Goal: Information Seeking & Learning: Learn about a topic

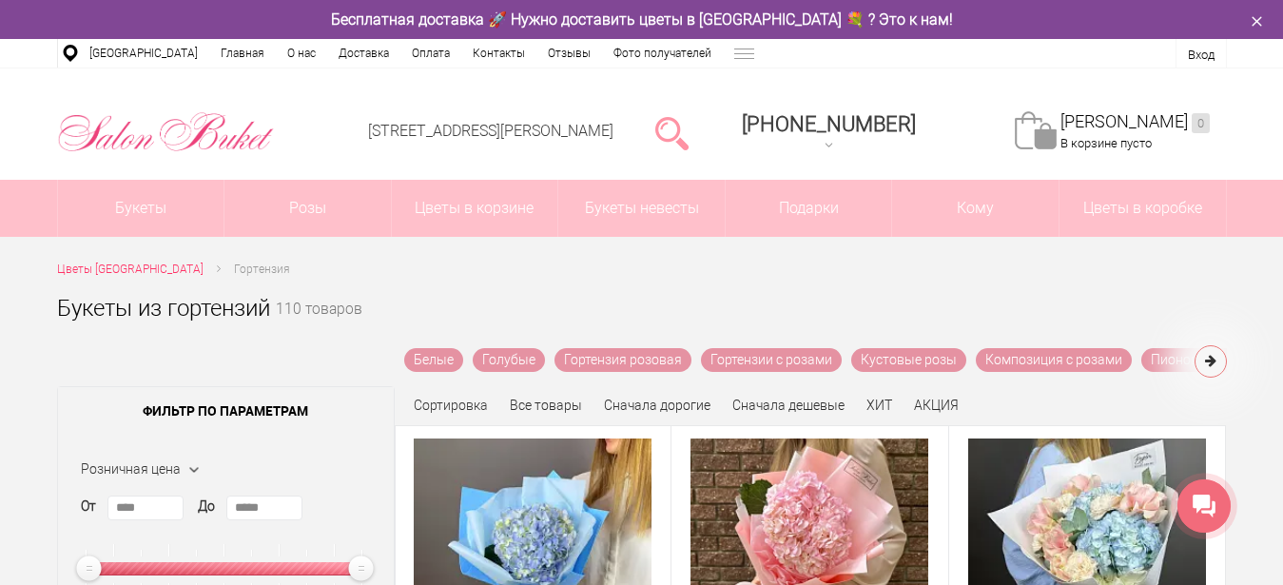
click at [1215, 363] on icon at bounding box center [1210, 360] width 11 height 13
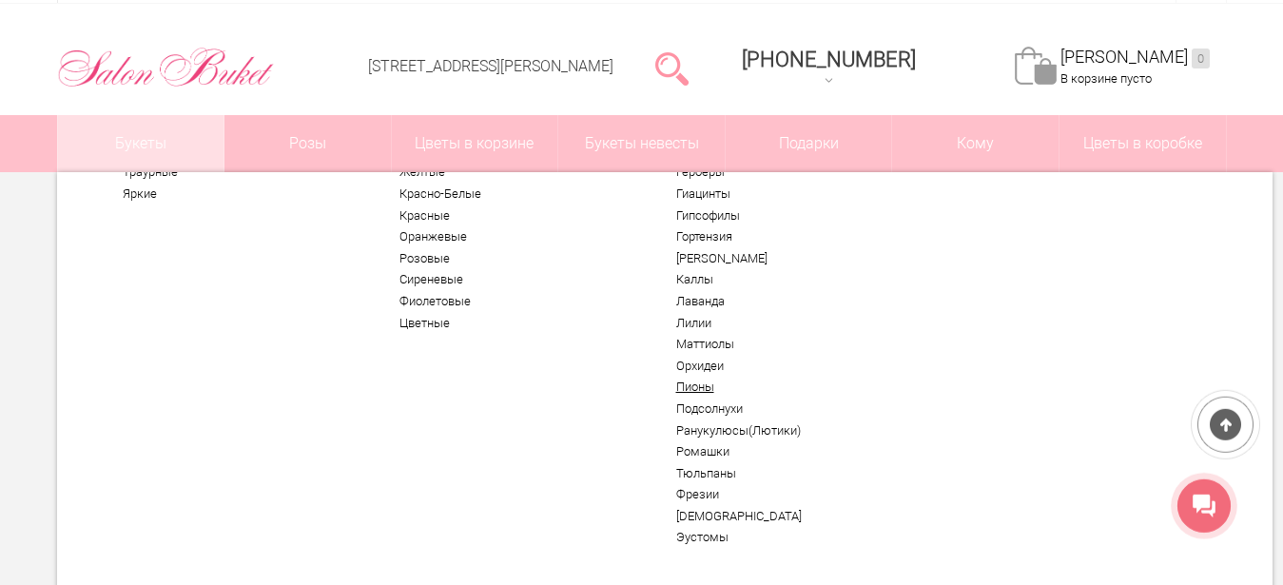
scroll to position [97, 0]
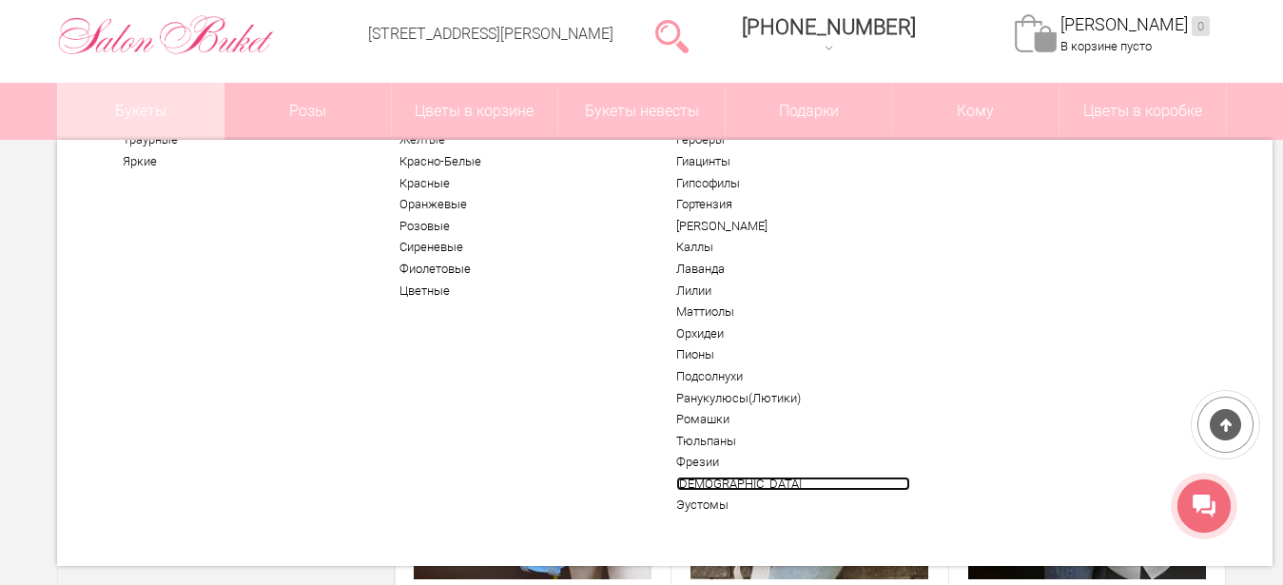
click at [706, 490] on link "[DEMOGRAPHIC_DATA]" at bounding box center [793, 483] width 234 height 15
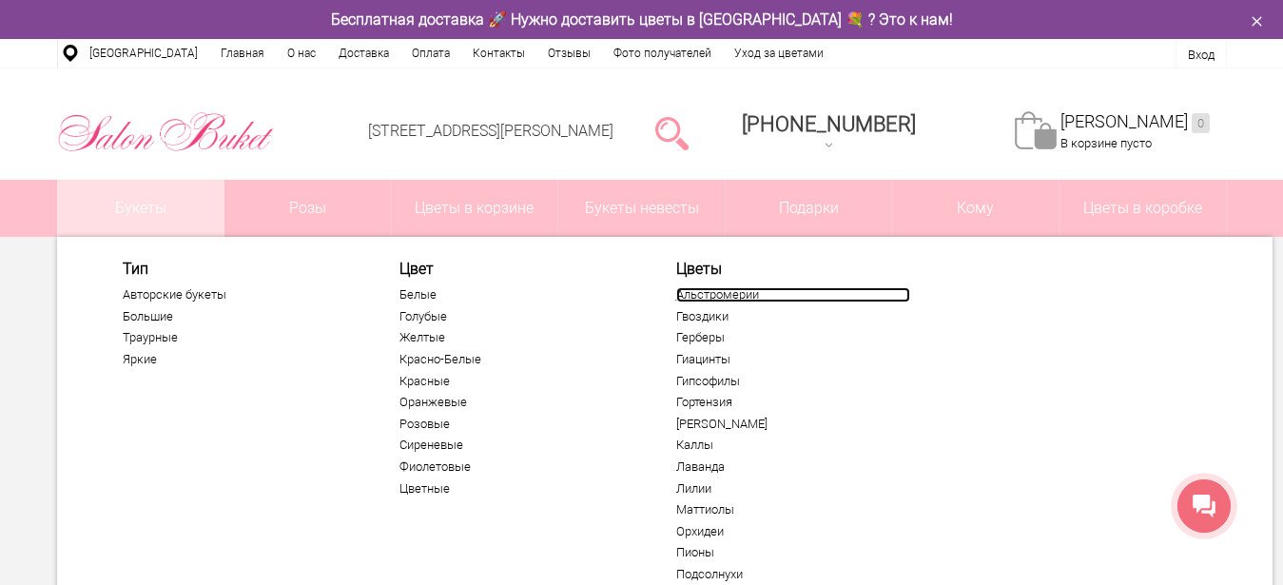
click at [718, 298] on link "Альстромерии" at bounding box center [793, 294] width 234 height 15
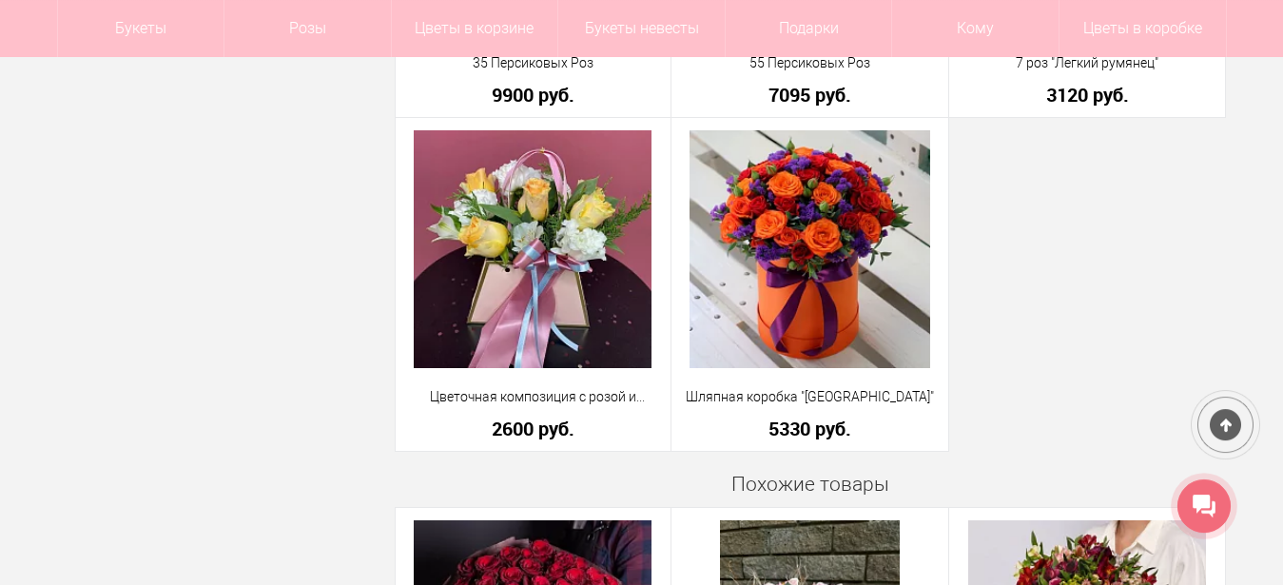
scroll to position [1358, 0]
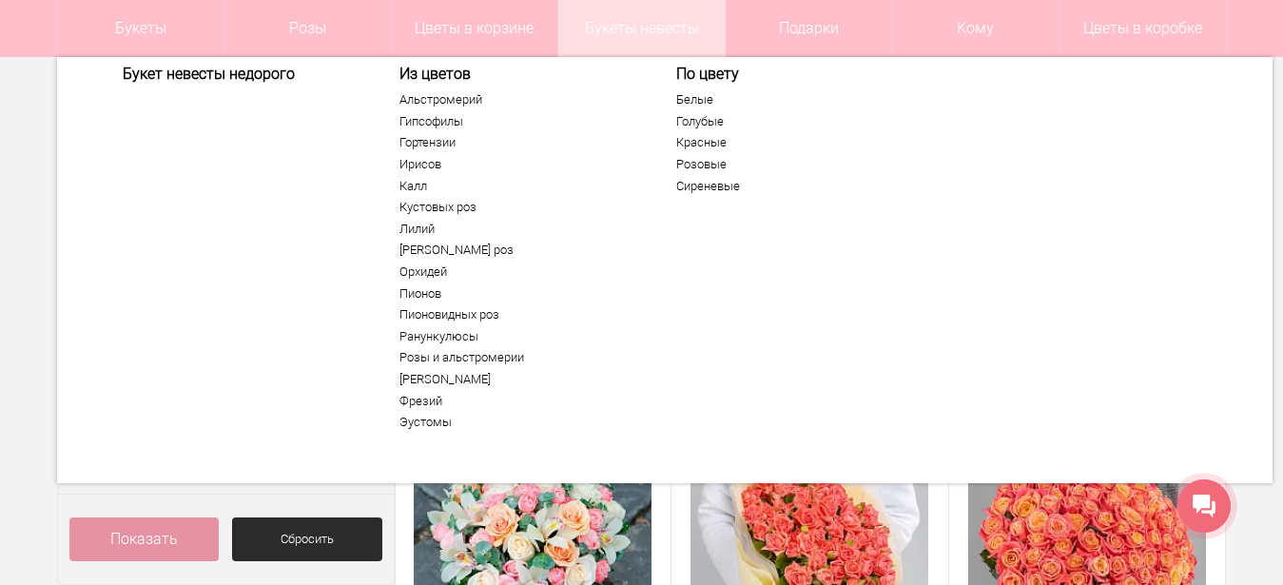
scroll to position [15, 0]
